Goal: Task Accomplishment & Management: Complete application form

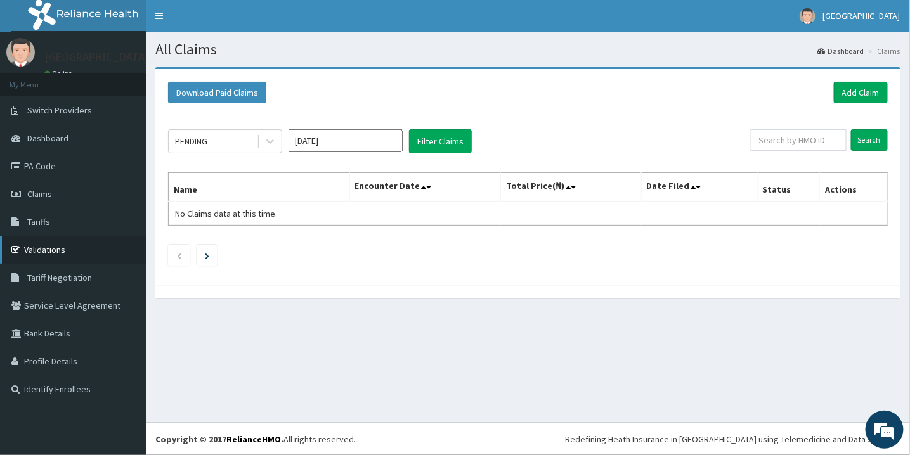
click at [49, 242] on link "Validations" at bounding box center [73, 250] width 146 height 28
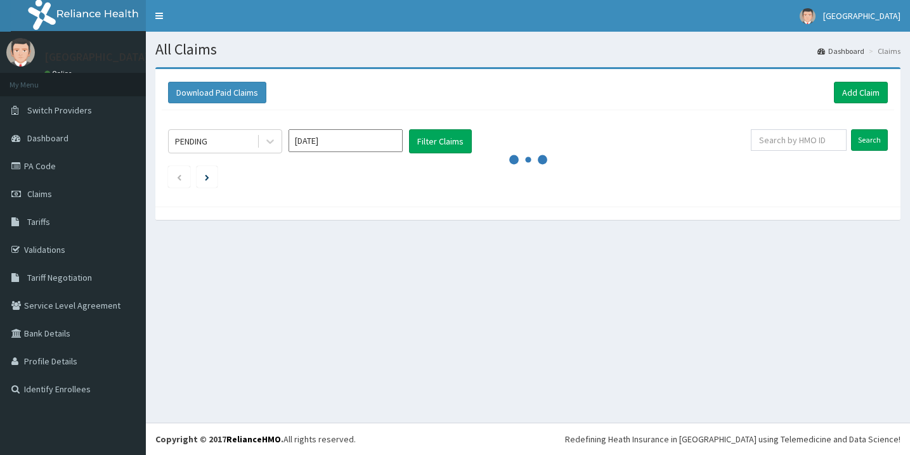
click at [856, 85] on link "Add Claim" at bounding box center [861, 93] width 54 height 22
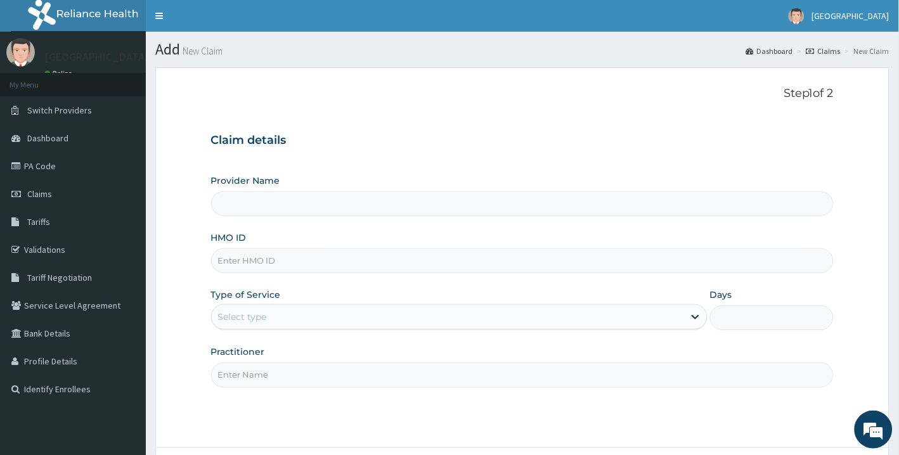
click at [455, 218] on div "Provider Name HMO ID Type of Service Select type Days Practitioner" at bounding box center [522, 280] width 623 height 213
click at [438, 204] on input "Provider Name" at bounding box center [522, 204] width 623 height 25
click at [309, 262] on input "HMO ID" at bounding box center [522, 261] width 623 height 25
type input "[GEOGRAPHIC_DATA]"
paste input "LWW/10078/A"
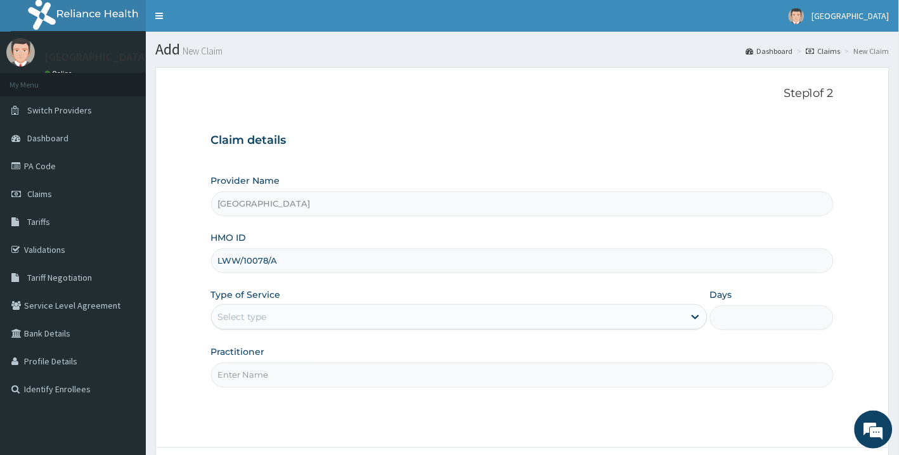
type input "LWW/10078/A"
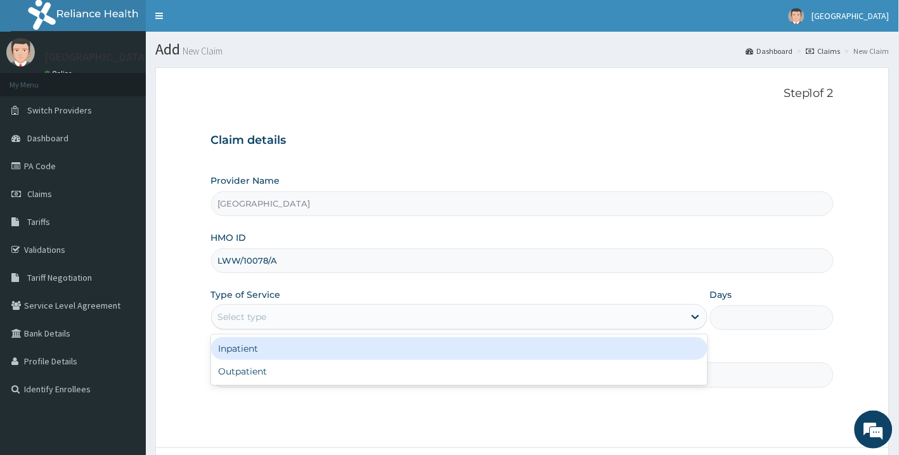
click at [455, 320] on div "Select type" at bounding box center [448, 317] width 473 height 20
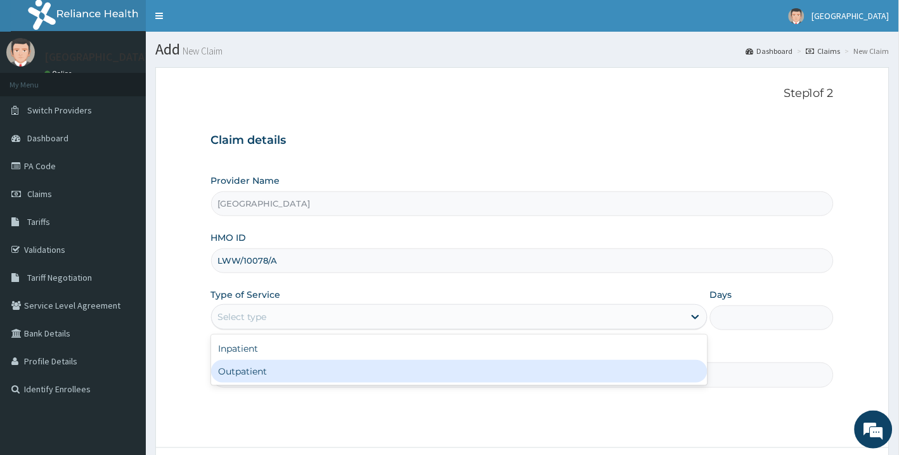
click at [415, 363] on div "Outpatient" at bounding box center [459, 371] width 497 height 23
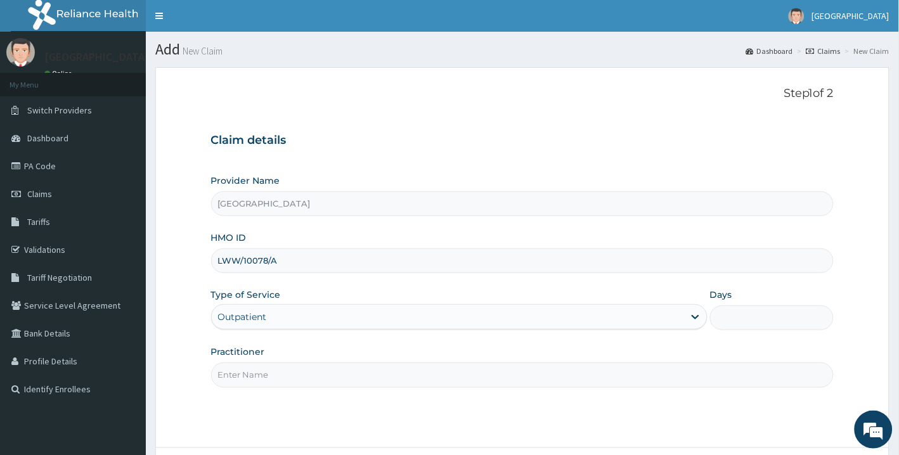
type input "1"
click at [414, 382] on input "Practitioner" at bounding box center [522, 375] width 623 height 25
type input "DR PAUL AKINTELUREU"
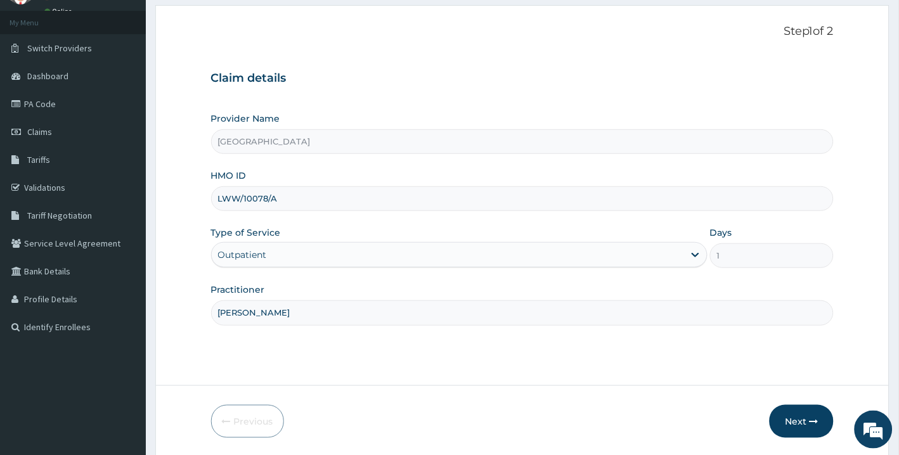
scroll to position [106, 0]
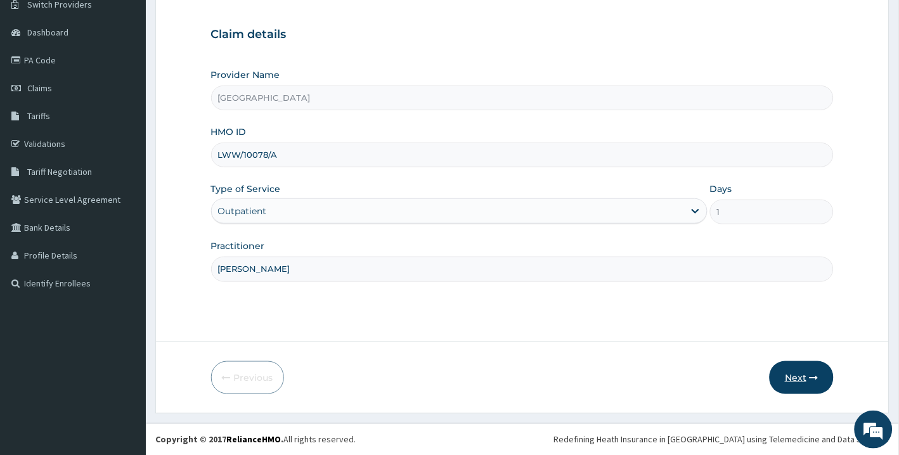
click at [808, 379] on button "Next" at bounding box center [802, 378] width 64 height 33
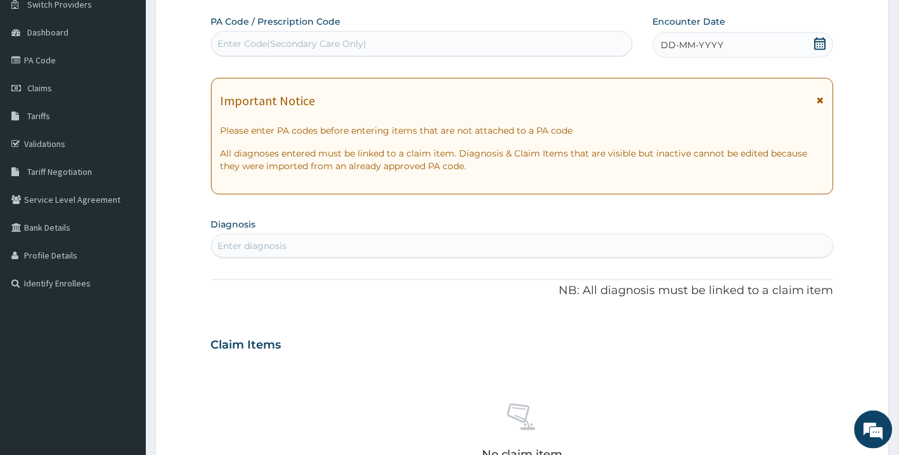
scroll to position [0, 0]
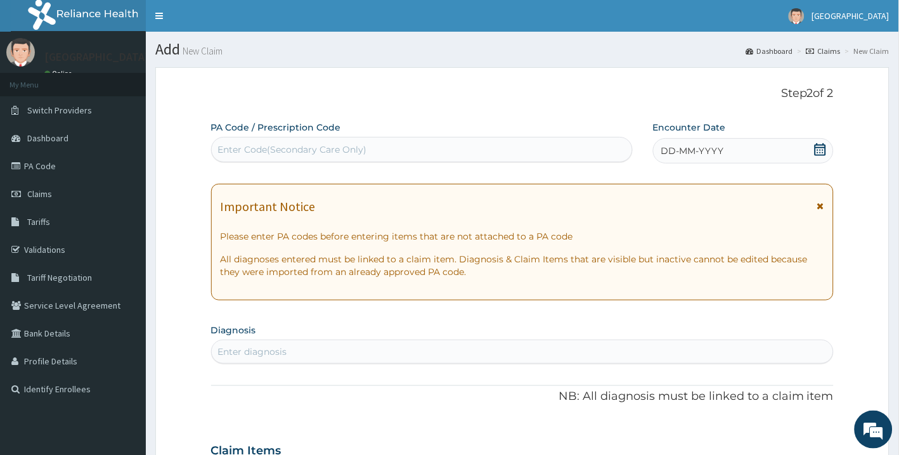
click at [346, 153] on div "Enter Code(Secondary Care Only)" at bounding box center [292, 149] width 149 height 13
click at [812, 151] on div "DD-MM-YYYY" at bounding box center [743, 150] width 181 height 25
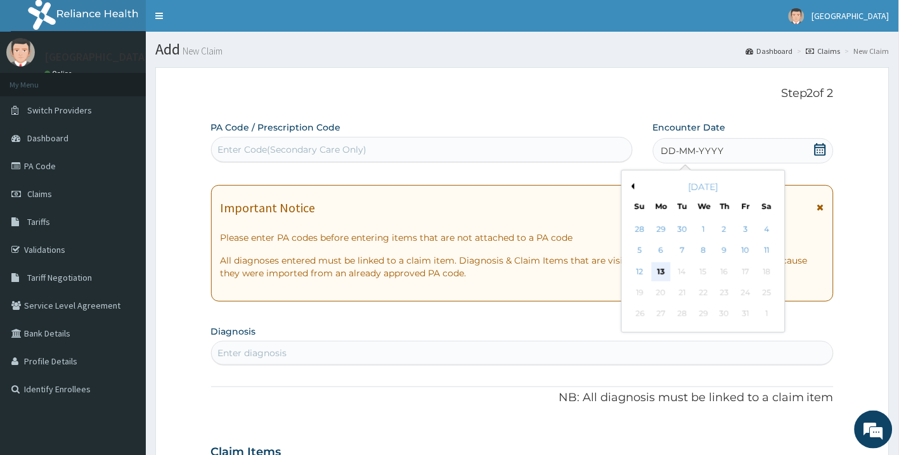
click at [665, 270] on div "13" at bounding box center [661, 272] width 19 height 19
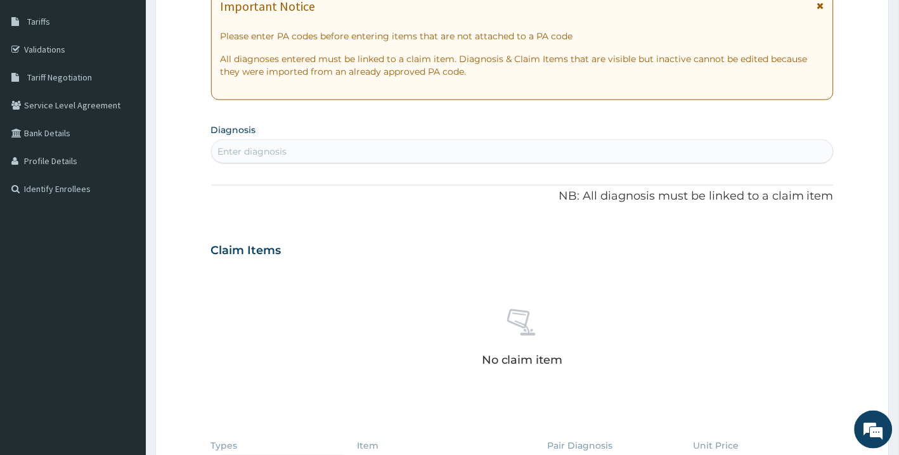
scroll to position [192, 0]
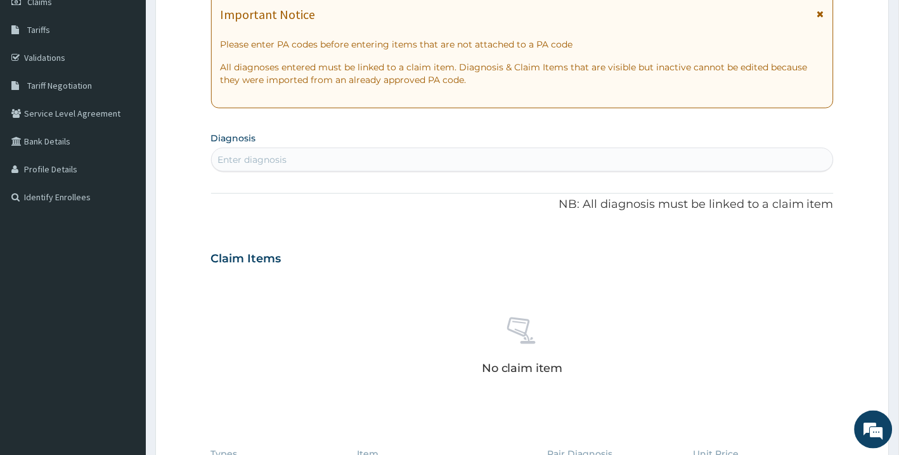
click at [434, 154] on div "Enter diagnosis" at bounding box center [523, 160] width 622 height 20
type input "M"
type input "P"
